Goal: Task Accomplishment & Management: Use online tool/utility

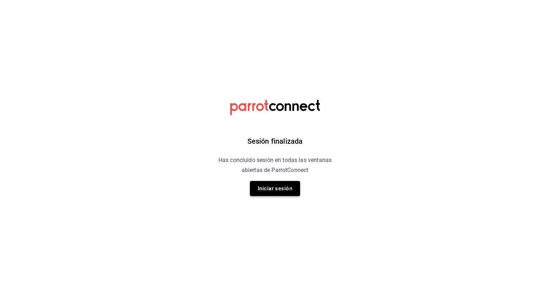
click at [270, 190] on button "Iniciar sesión" at bounding box center [275, 188] width 50 height 15
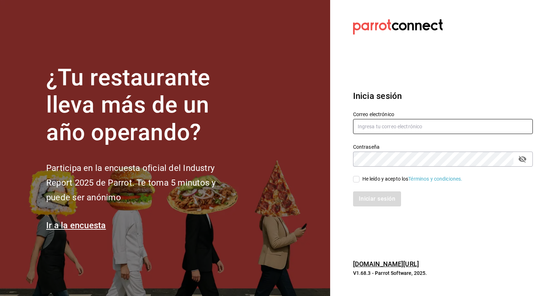
type input "fernando.aguirre@grupocosteno.com"
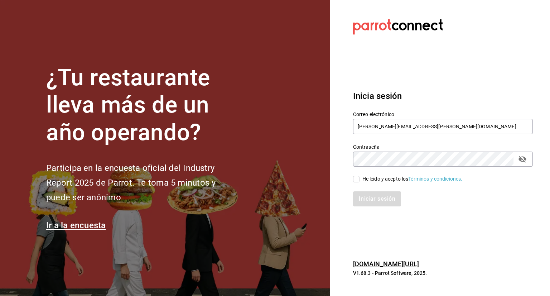
click at [353, 178] on input "He leído y acepto los Términos y condiciones." at bounding box center [356, 179] width 6 height 6
checkbox input "true"
click at [376, 196] on button "Iniciar sesión" at bounding box center [377, 198] width 49 height 15
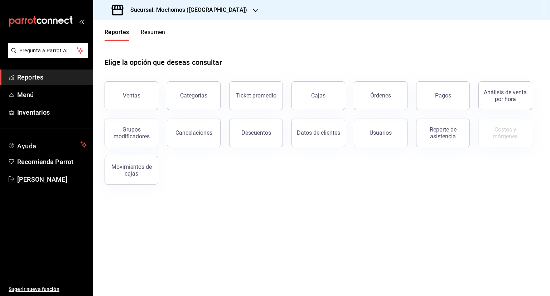
click at [253, 13] on div at bounding box center [256, 10] width 6 height 8
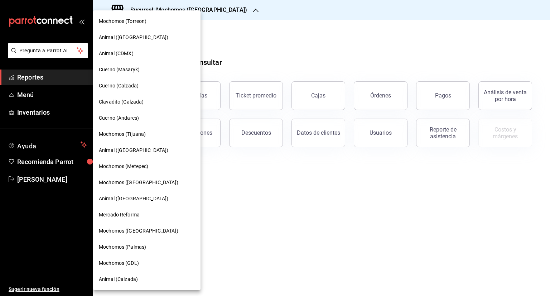
click at [126, 93] on div "Cuerno (Calzada)" at bounding box center [146, 86] width 107 height 16
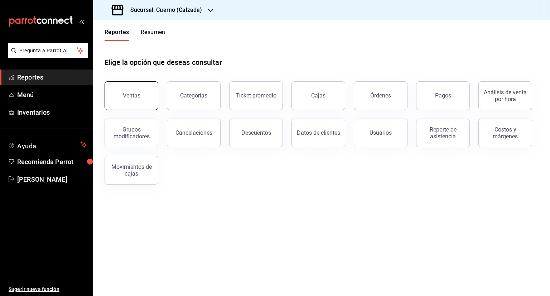
click at [137, 101] on button "Ventas" at bounding box center [131, 95] width 54 height 29
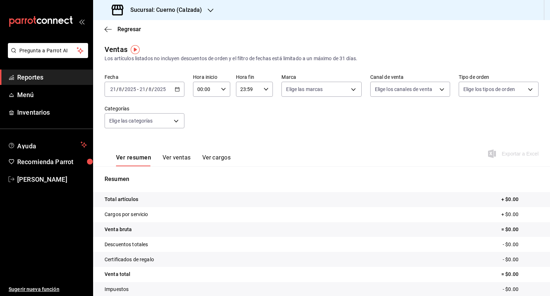
click at [175, 91] on \(Stroke\) "button" at bounding box center [177, 89] width 4 height 4
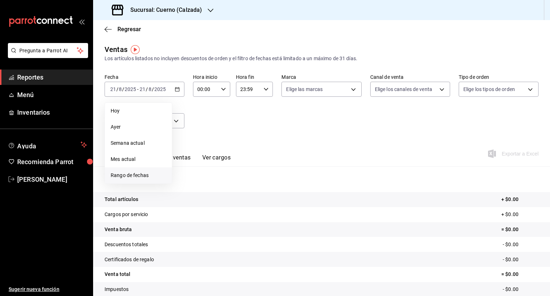
click at [143, 179] on li "Rango de fechas" at bounding box center [138, 175] width 67 height 16
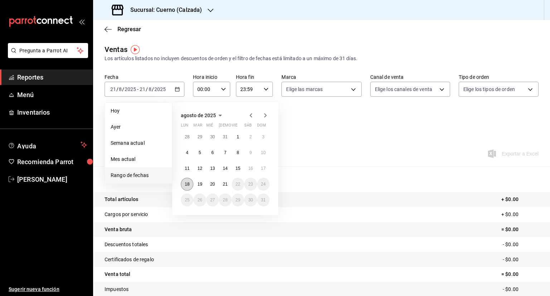
click at [190, 181] on button "18" at bounding box center [187, 183] width 13 height 13
click at [228, 184] on button "21" at bounding box center [225, 183] width 13 height 13
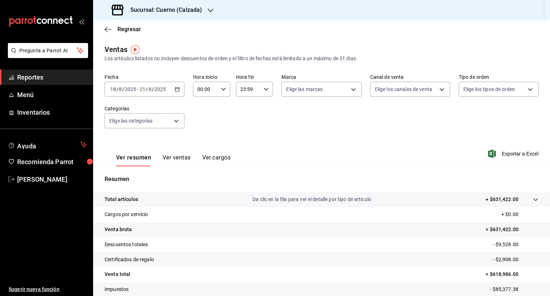
click at [222, 88] on icon "button" at bounding box center [223, 89] width 5 height 5
click at [201, 146] on button "02" at bounding box center [200, 142] width 15 height 14
click at [202, 109] on span "05" at bounding box center [200, 108] width 7 height 6
type input "05:00"
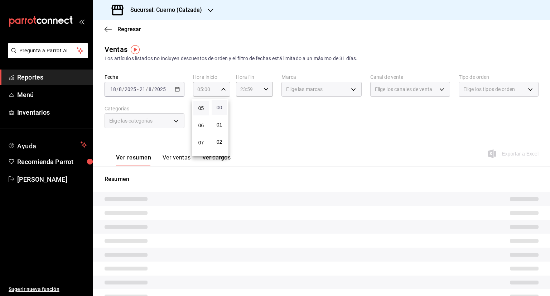
click at [217, 105] on span "00" at bounding box center [219, 107] width 7 height 6
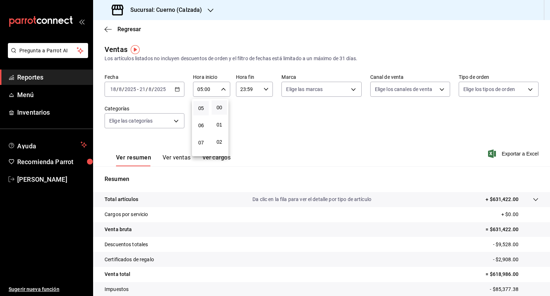
click at [260, 91] on div at bounding box center [275, 148] width 550 height 296
click at [263, 90] on icon "button" at bounding box center [265, 89] width 5 height 5
click at [247, 105] on button "05" at bounding box center [242, 103] width 15 height 14
click at [261, 109] on span "00" at bounding box center [261, 107] width 7 height 6
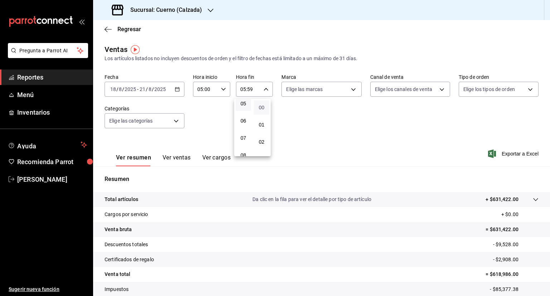
type input "05:00"
click at [348, 91] on div at bounding box center [275, 148] width 550 height 296
click at [348, 91] on body "Pregunta a Parrot AI Reportes Menú Inventarios Ayuda Recomienda Parrot [PERSON_…" at bounding box center [275, 148] width 550 height 296
click at [289, 116] on input "checkbox" at bounding box center [287, 117] width 6 height 6
checkbox input "true"
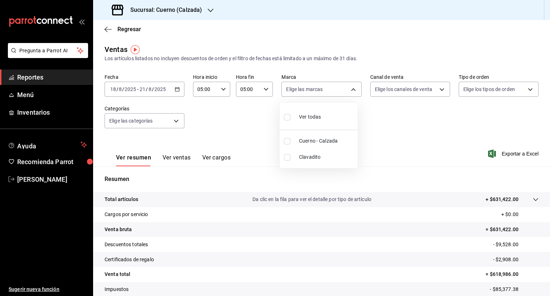
type input "b7ae777b-2dfc-42e0-9650-6cefdf37a424,c000f1c0-fb9f-4016-8e6a-f0d1e83e893d"
checkbox input "true"
click at [440, 90] on div at bounding box center [275, 148] width 550 height 296
click at [440, 90] on body "Pregunta a Parrot AI Reportes Menú Inventarios Ayuda Recomienda Parrot [PERSON_…" at bounding box center [275, 148] width 550 height 296
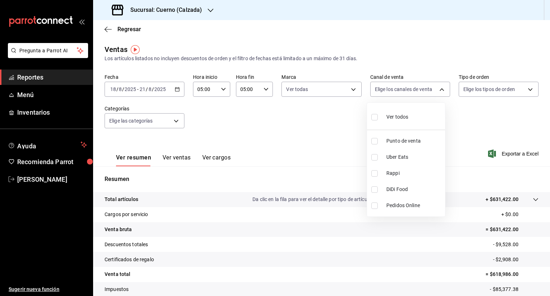
click at [371, 117] on input "checkbox" at bounding box center [374, 117] width 6 height 6
checkbox input "true"
type input "PARROT,UBER_EATS,RAPPI,DIDI_FOOD,ONLINE"
checkbox input "true"
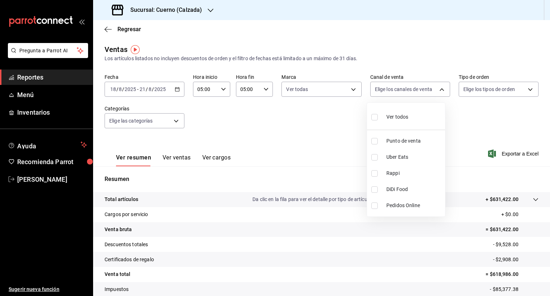
checkbox input "true"
click at [528, 85] on div at bounding box center [275, 148] width 550 height 296
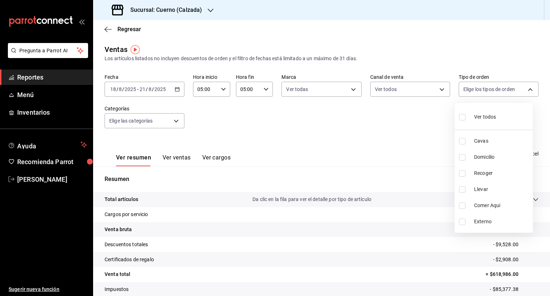
click at [528, 85] on body "Pregunta a Parrot AI Reportes Menú Inventarios Ayuda Recomienda Parrot [PERSON_…" at bounding box center [275, 148] width 550 height 296
click at [464, 118] on input "checkbox" at bounding box center [462, 117] width 6 height 6
checkbox input "true"
type input "45550569-3ed2-40ec-865f-a78a43aad0fb,ed9744db-0daf-4564-a5b3-b3442505d928,23f9e…"
checkbox input "true"
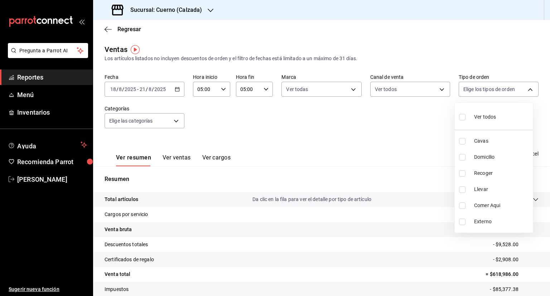
checkbox input "true"
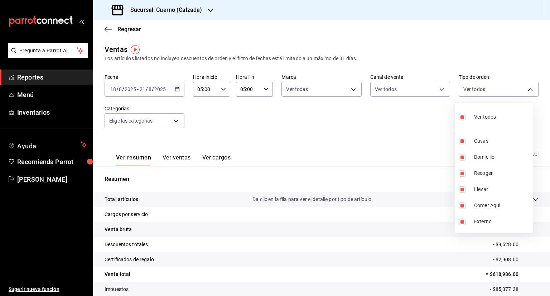
click at [176, 120] on div at bounding box center [275, 148] width 550 height 296
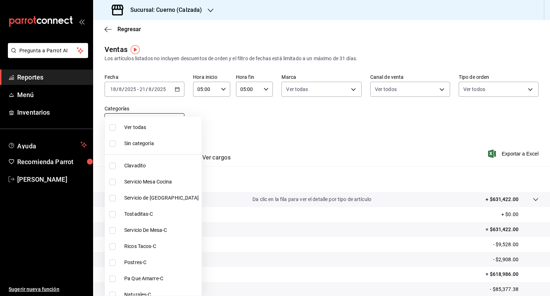
click at [176, 120] on body "Pregunta a Parrot AI Reportes Menú Inventarios Ayuda Recomienda Parrot [PERSON_…" at bounding box center [275, 148] width 550 height 296
click at [117, 124] on label at bounding box center [113, 127] width 9 height 6
click at [116, 124] on input "checkbox" at bounding box center [112, 127] width 6 height 6
checkbox input "false"
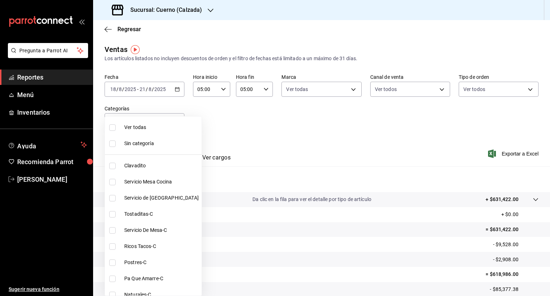
checkbox input "false"
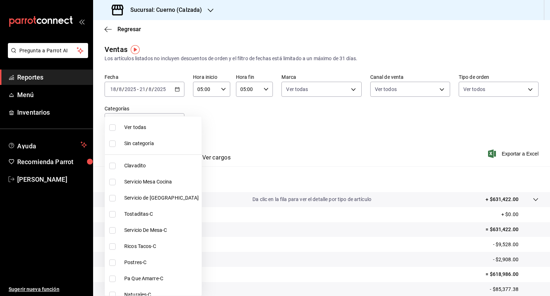
checkbox input "false"
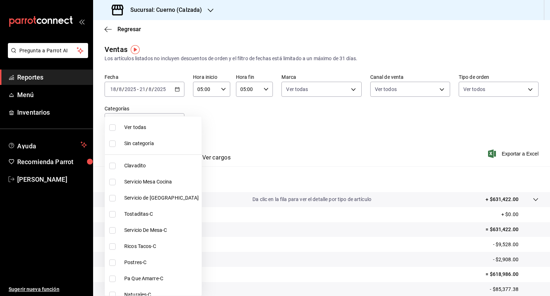
checkbox input "false"
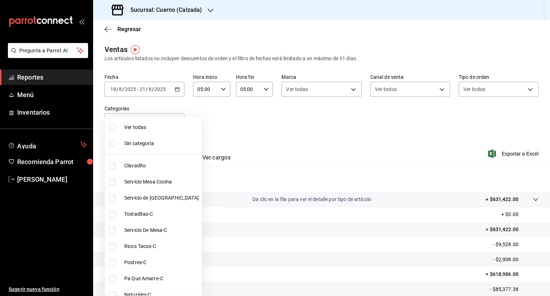
checkbox input "false"
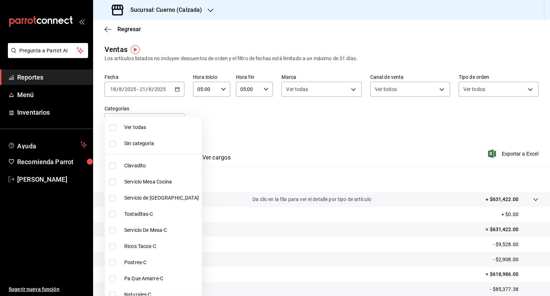
checkbox input "false"
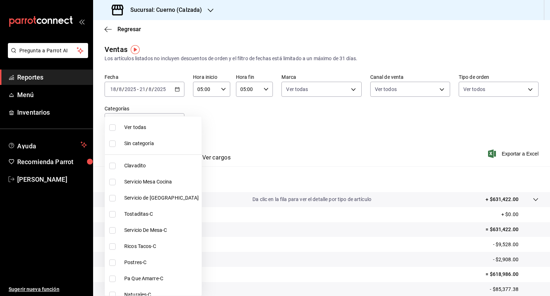
checkbox input "false"
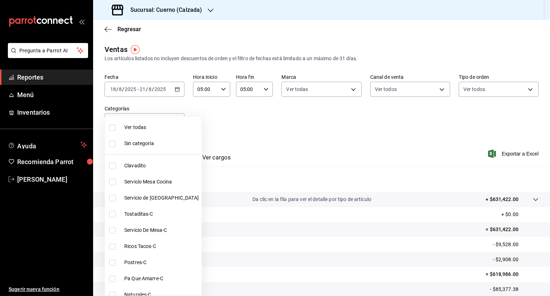
checkbox input "false"
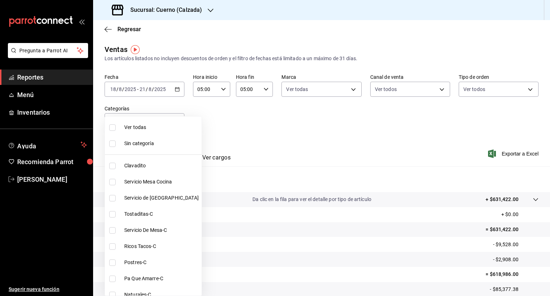
checkbox input "false"
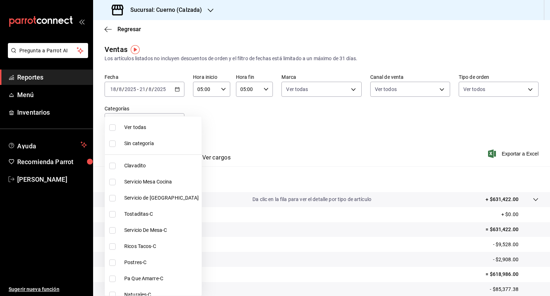
checkbox input "false"
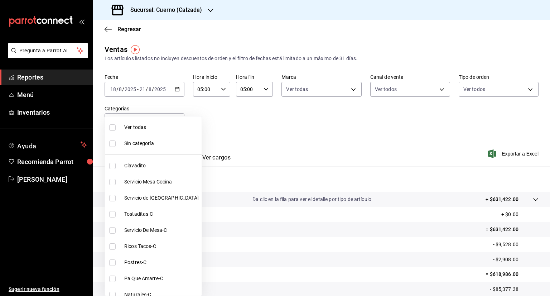
checkbox input "false"
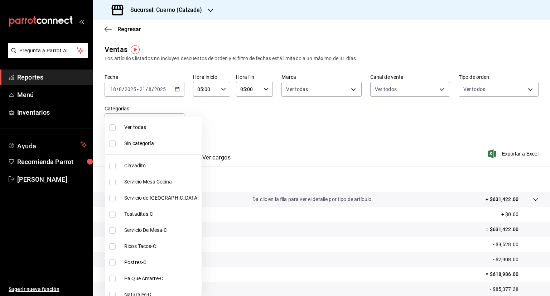
checkbox input "false"
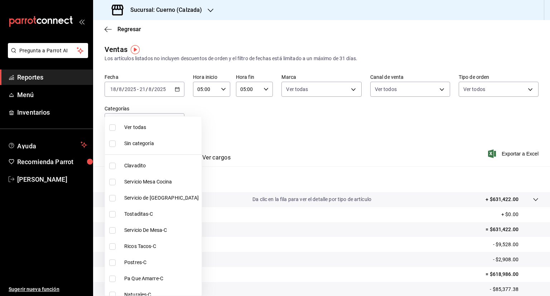
checkbox input "false"
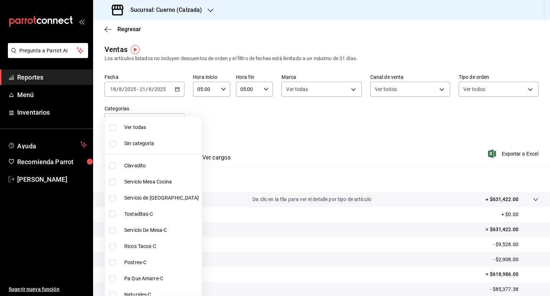
checkbox input "false"
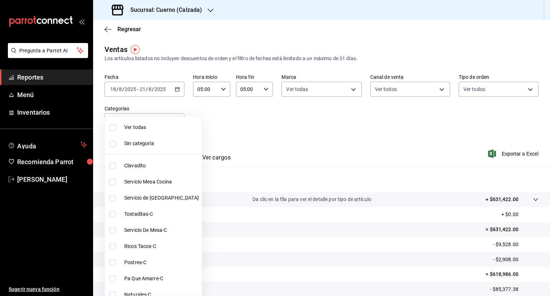
checkbox input "false"
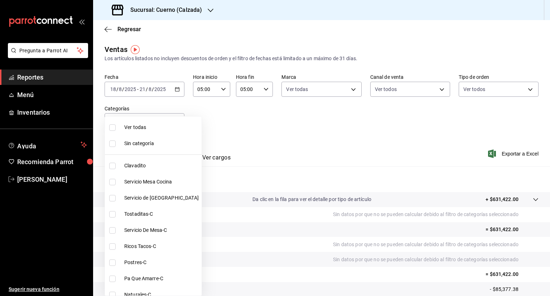
click at [113, 126] on input "checkbox" at bounding box center [112, 127] width 6 height 6
checkbox input "true"
type input "560d4c35-d9fc-4089-91ff-402d238ea400,302845cf-2d1c-4fb1-9d9e-8d4a14396fbe,26243…"
checkbox input "true"
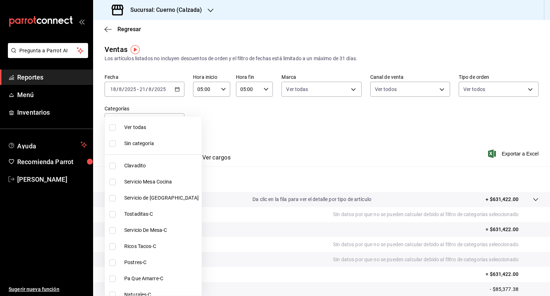
checkbox input "true"
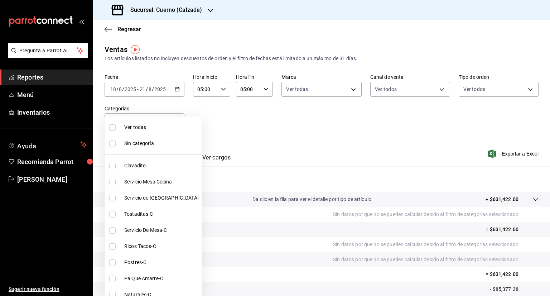
checkbox input "true"
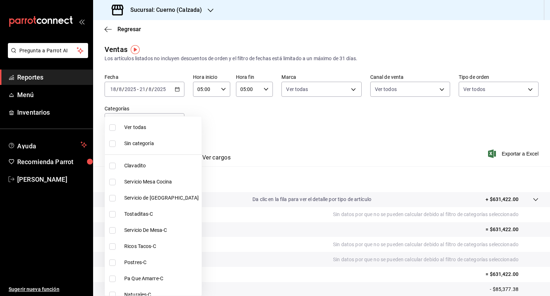
checkbox input "true"
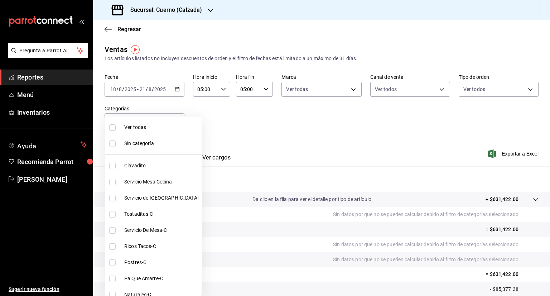
checkbox input "true"
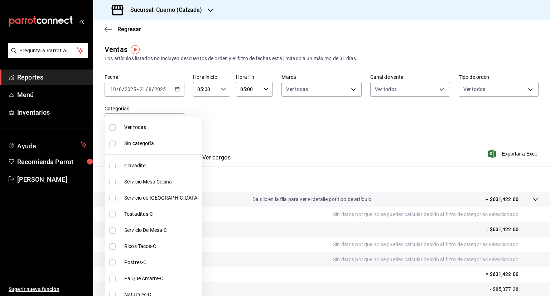
checkbox input "true"
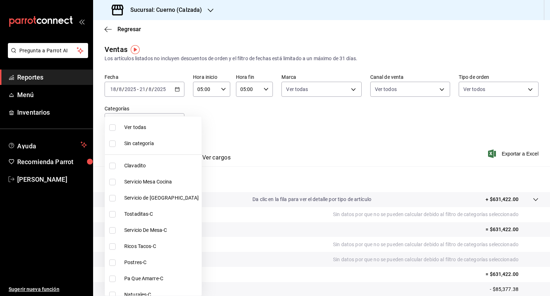
checkbox input "true"
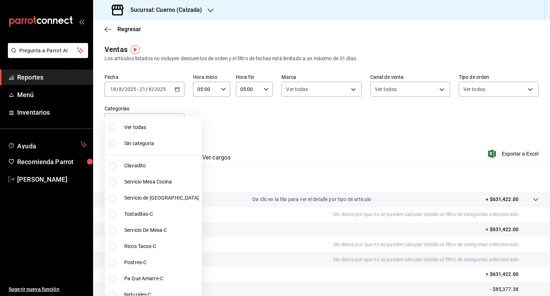
checkbox input "true"
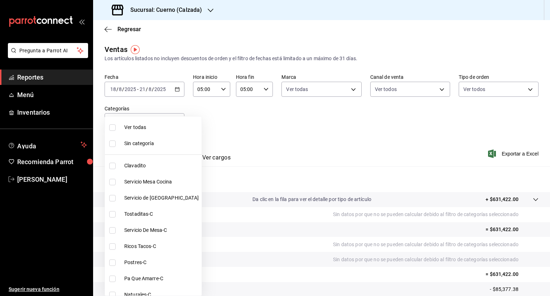
checkbox input "true"
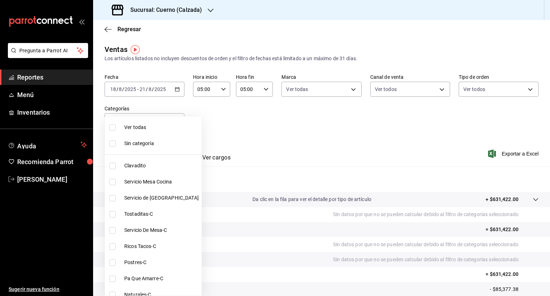
checkbox input "true"
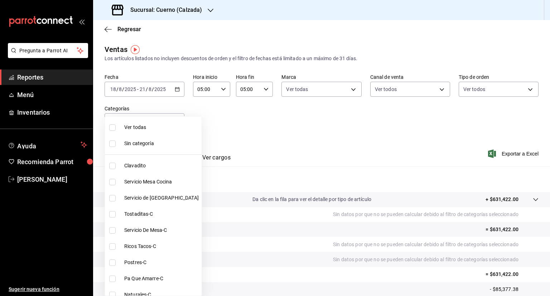
checkbox input "true"
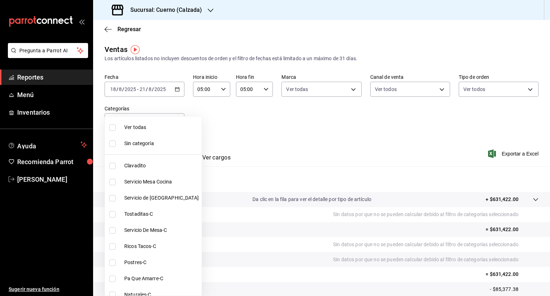
checkbox input "true"
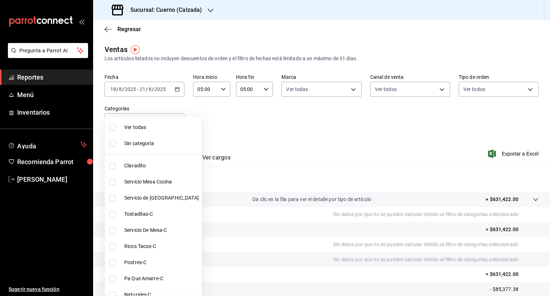
checkbox input "true"
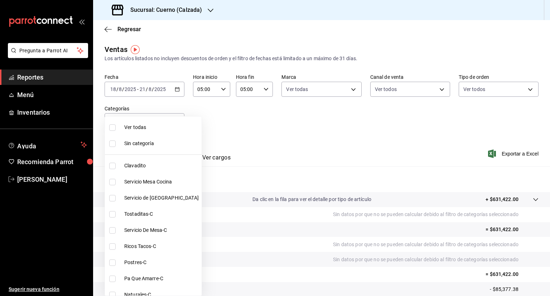
checkbox input "true"
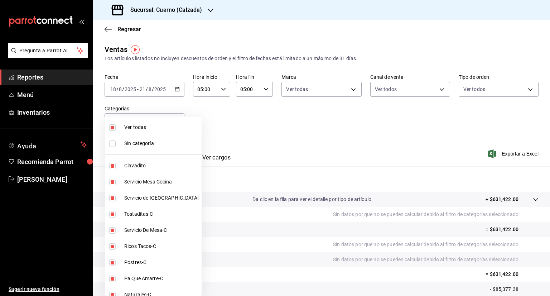
click at [224, 126] on div at bounding box center [275, 148] width 550 height 296
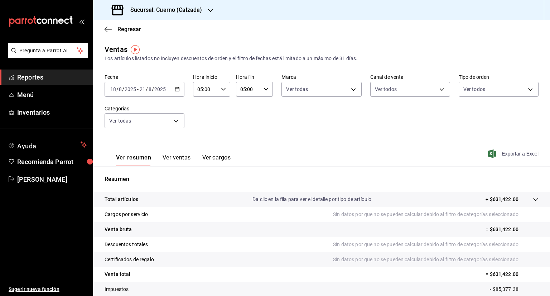
click at [501, 152] on span "Exportar a Excel" at bounding box center [513, 153] width 49 height 9
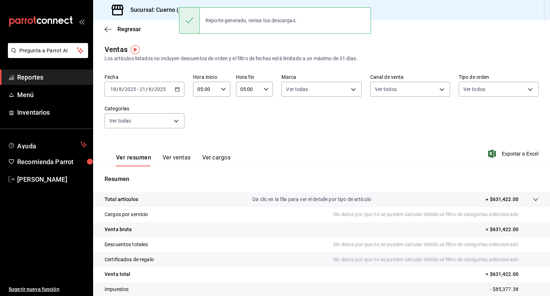
click at [162, 19] on div "Sucursal: Cuerno (Calzada)" at bounding box center [157, 10] width 117 height 20
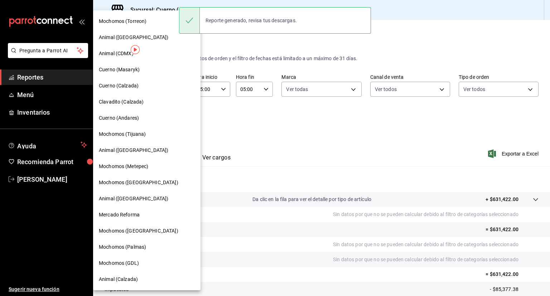
click at [130, 96] on div "Clavadito (Calzada)" at bounding box center [146, 102] width 107 height 16
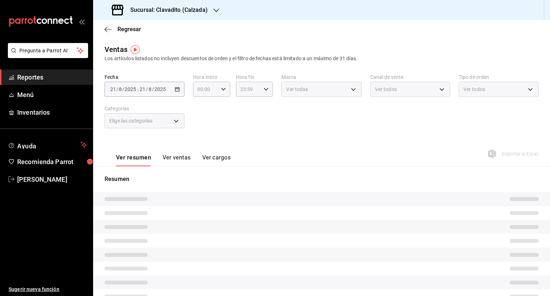
type input "05:00"
type input "PARROT,UBER_EATS,RAPPI,DIDI_FOOD,ONLINE"
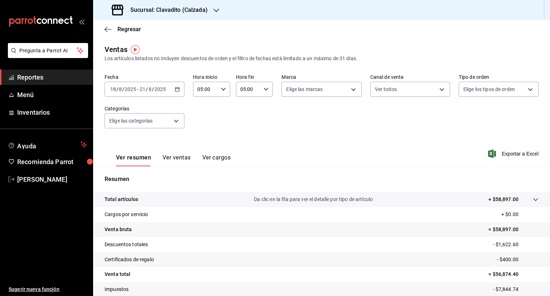
click at [178, 93] on div "[DATE] [DATE] - [DATE] [DATE]" at bounding box center [144, 89] width 80 height 15
click at [352, 91] on body "Pregunta a Parrot AI Reportes Menú Inventarios Ayuda Recomienda Parrot [PERSON_…" at bounding box center [275, 148] width 550 height 296
click at [295, 115] on div "Ver todas" at bounding box center [302, 115] width 37 height 15
type input "7c6329b2-7c80-4d0a-92e1-359a60270725"
checkbox input "true"
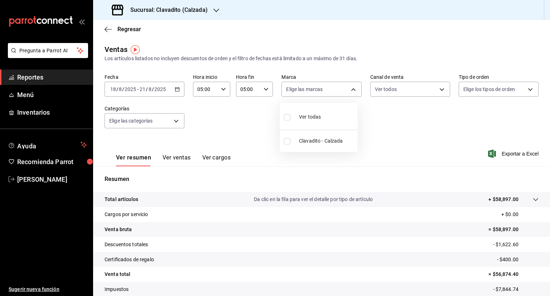
checkbox input "true"
click at [438, 90] on div at bounding box center [275, 148] width 550 height 296
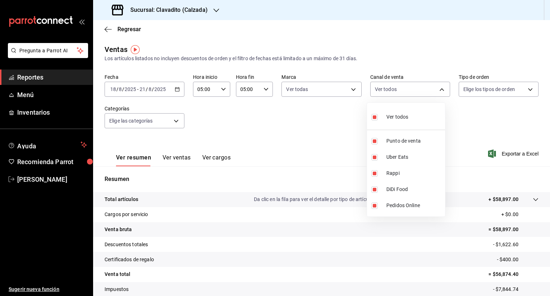
click at [438, 90] on body "Pregunta a Parrot AI Reportes Menú Inventarios Ayuda Recomienda Parrot [PERSON_…" at bounding box center [275, 148] width 550 height 296
click at [523, 89] on div at bounding box center [275, 148] width 550 height 296
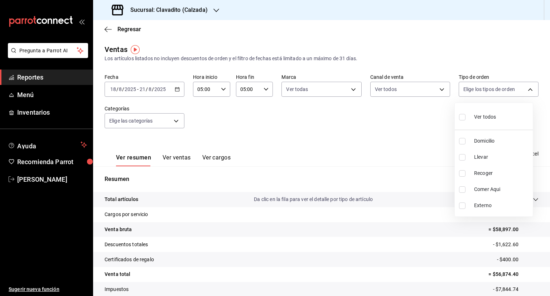
click at [523, 89] on body "Pregunta a Parrot AI Reportes Menú Inventarios Ayuda Recomienda Parrot [PERSON_…" at bounding box center [275, 148] width 550 height 296
click at [463, 117] on input "checkbox" at bounding box center [462, 117] width 6 height 6
checkbox input "true"
type input "20a2434e-5507-4b1d-99f8-d1d700608abd,c8008fd8-0959-4104-94f5-898138fc7a10,5c160…"
checkbox input "true"
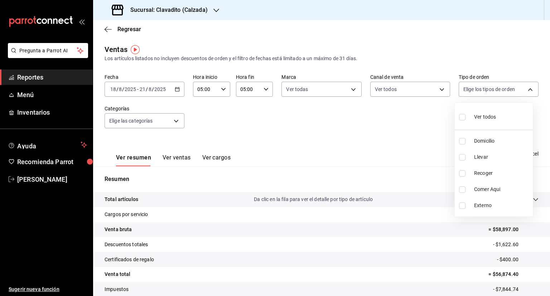
checkbox input "true"
click at [172, 122] on div at bounding box center [275, 148] width 550 height 296
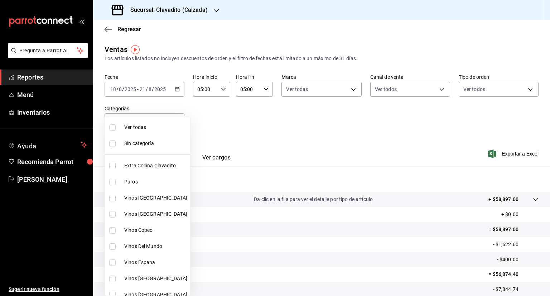
click at [172, 122] on body "Pregunta a Parrot AI Reportes Menú Inventarios Ayuda Recomienda Parrot [PERSON_…" at bounding box center [275, 148] width 550 height 296
click at [110, 124] on input "checkbox" at bounding box center [112, 127] width 6 height 6
checkbox input "true"
type input "baf57ed1-919f-4c82-8763-5f61bb5ecf6c,a733550a-1833-4f39-b337-4b288d8ef239,37b97…"
checkbox input "true"
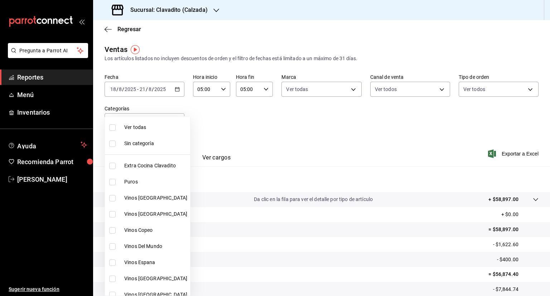
checkbox input "true"
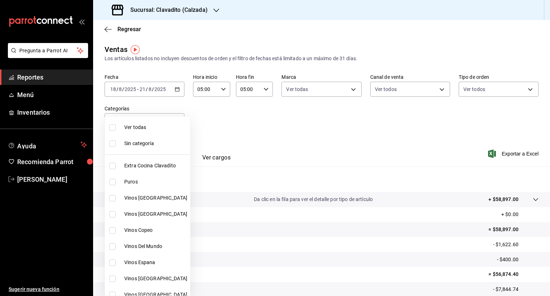
checkbox input "true"
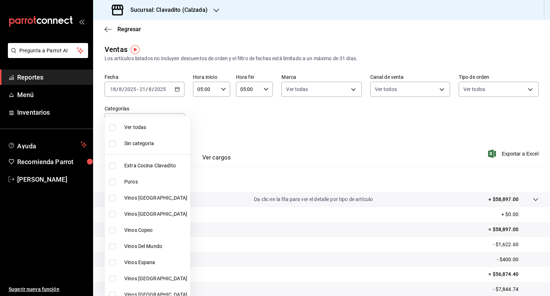
checkbox input "true"
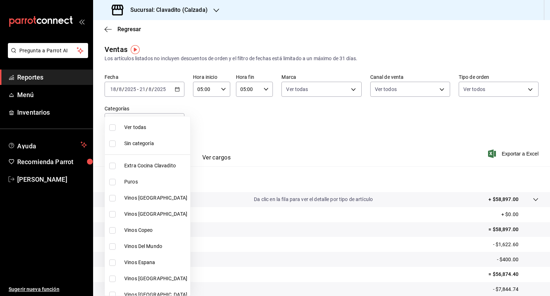
checkbox input "true"
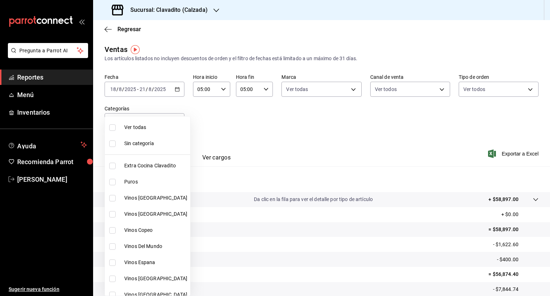
checkbox input "true"
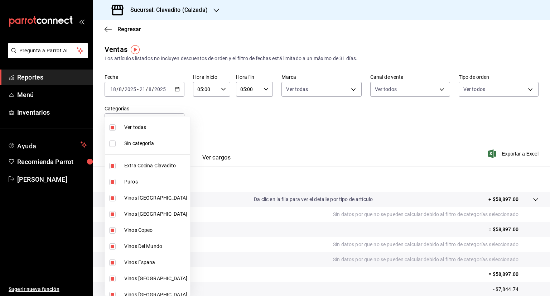
click at [509, 152] on div at bounding box center [275, 148] width 550 height 296
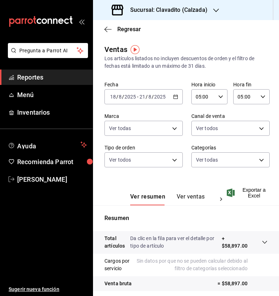
click at [247, 199] on div "Ver resumen Ver ventas Ver cargos Exportar a Excel" at bounding box center [186, 190] width 186 height 29
click at [246, 193] on span "Exportar a Excel" at bounding box center [247, 192] width 39 height 11
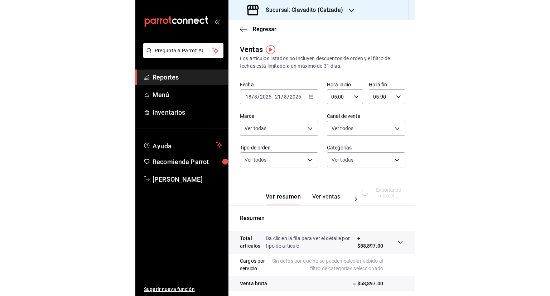
scroll to position [1, 0]
